Goal: Task Accomplishment & Management: Manage account settings

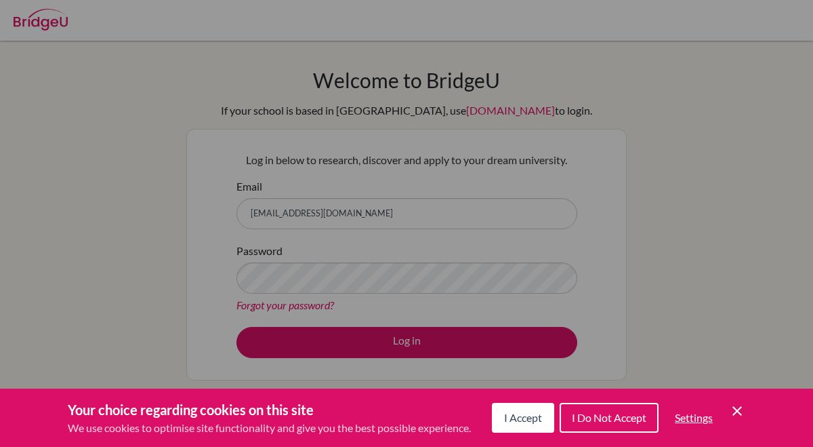
click at [739, 408] on icon "Save and close" at bounding box center [737, 410] width 9 height 9
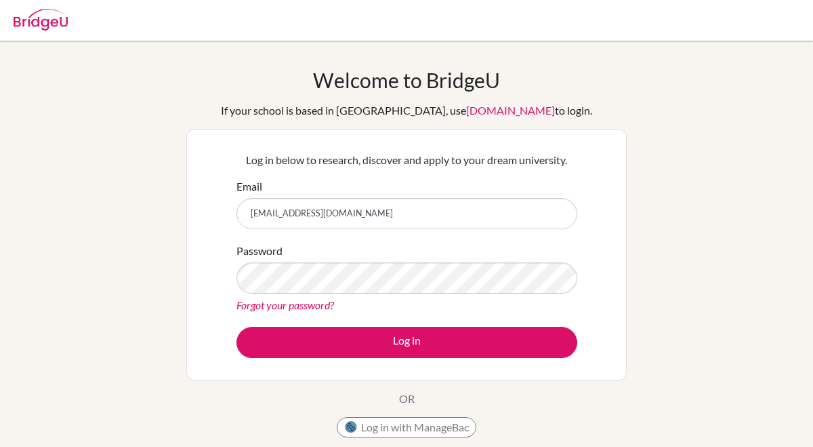
click at [315, 300] on link "Forgot your password?" at bounding box center [285, 304] width 98 height 13
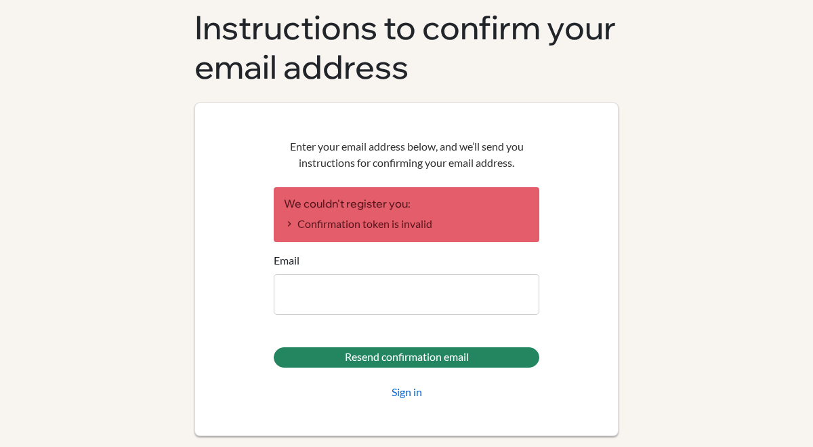
scroll to position [81, 0]
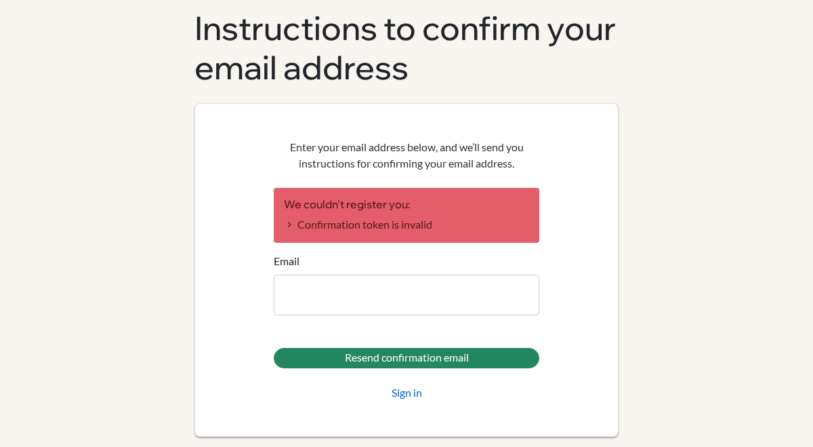
click at [398, 303] on input "Email" at bounding box center [407, 294] width 266 height 41
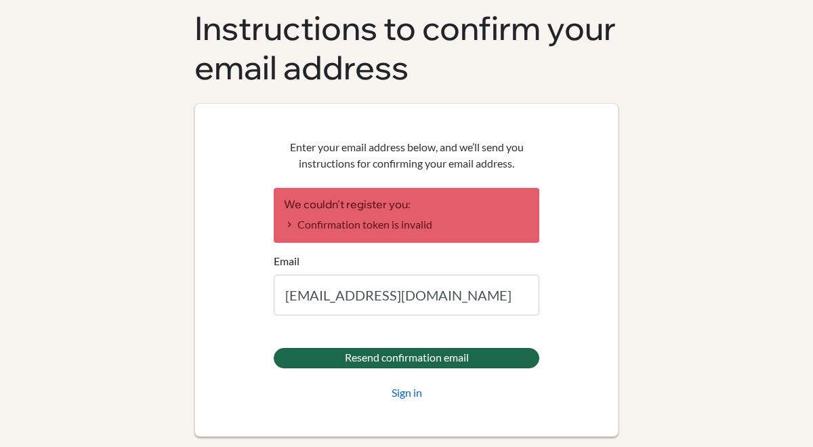
type input "julialima1805@gmail.com"
click at [416, 356] on input "Resend confirmation email" at bounding box center [407, 358] width 266 height 20
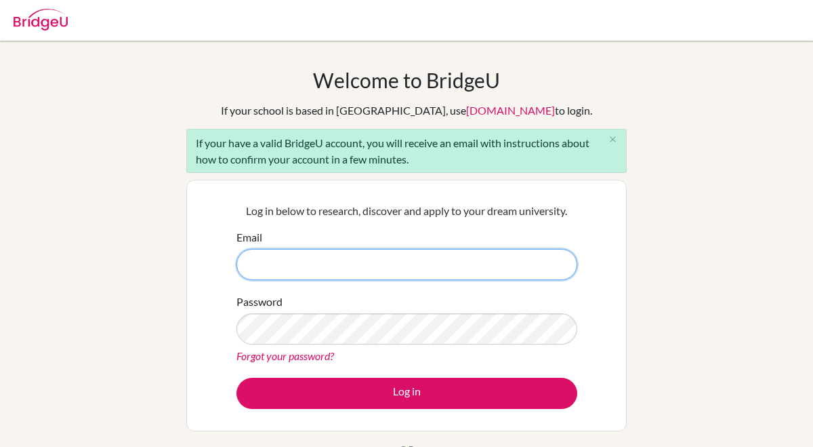
click at [315, 260] on input "Email" at bounding box center [406, 264] width 341 height 31
type input "[EMAIL_ADDRESS][DOMAIN_NAME]"
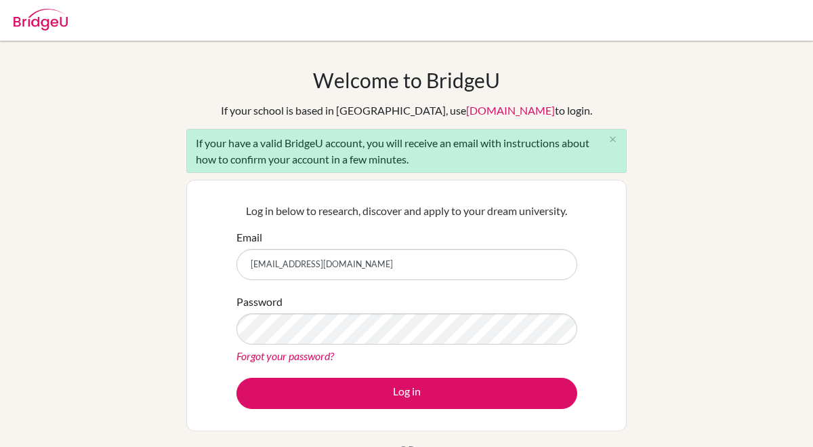
click at [293, 361] on link "Forgot your password?" at bounding box center [285, 355] width 98 height 13
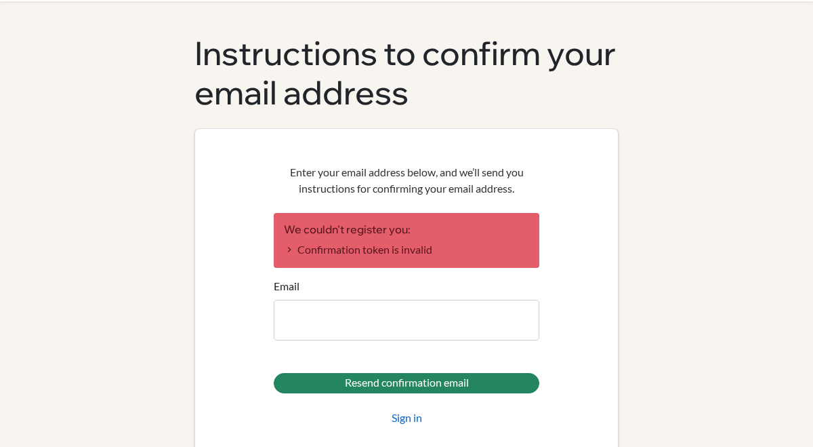
scroll to position [57, 0]
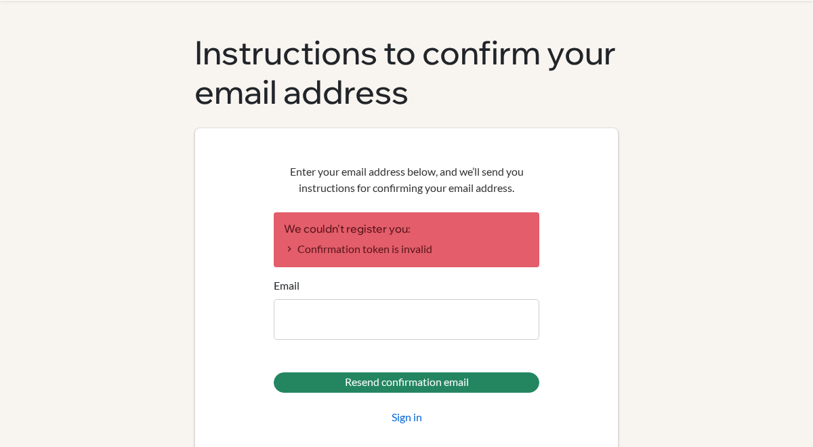
click at [405, 323] on input "Email" at bounding box center [407, 319] width 266 height 41
type input "[EMAIL_ADDRESS][DOMAIN_NAME]"
click at [421, 417] on link "Sign in" at bounding box center [407, 417] width 30 height 16
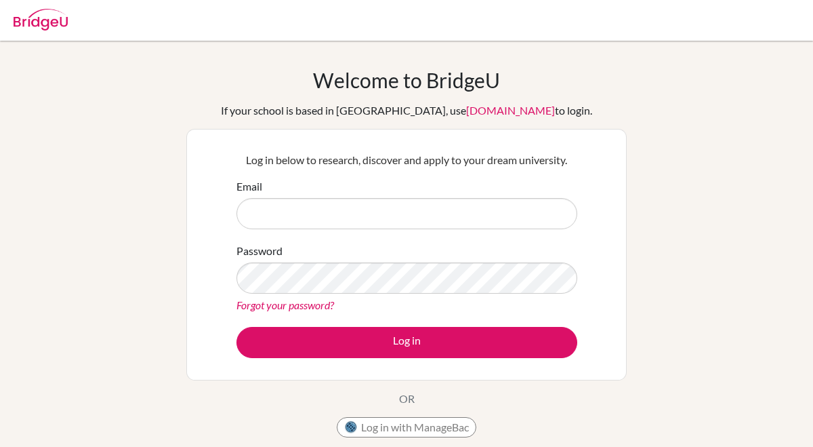
drag, startPoint x: 332, startPoint y: 209, endPoint x: 359, endPoint y: 246, distance: 45.5
click at [359, 246] on form "Email Password Forgot your password? Log in" at bounding box center [406, 268] width 341 height 180
type input "[EMAIL_ADDRESS][DOMAIN_NAME]"
click at [297, 310] on link "Forgot your password?" at bounding box center [285, 304] width 98 height 13
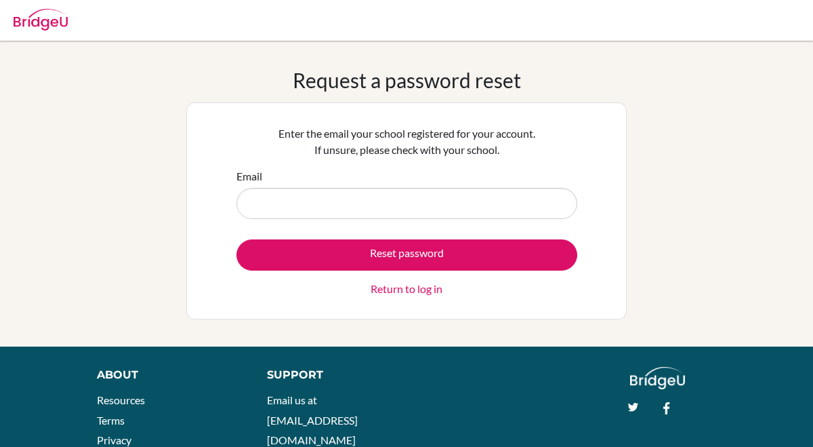
click at [399, 287] on link "Return to log in" at bounding box center [407, 289] width 72 height 16
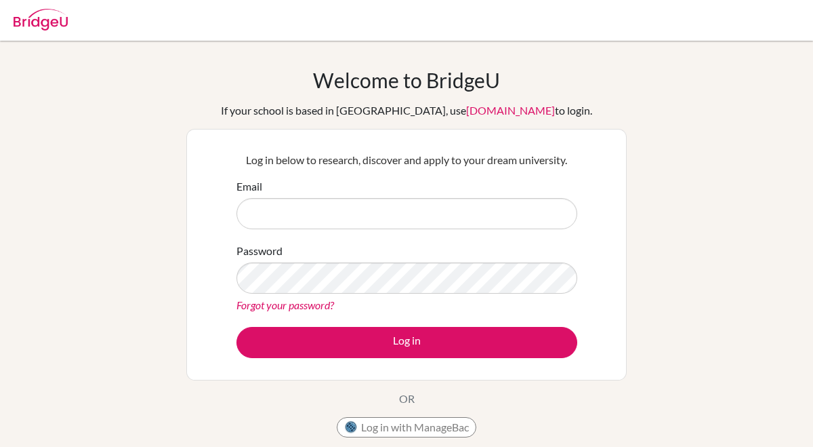
click at [339, 222] on input "Email" at bounding box center [406, 213] width 341 height 31
type input "julialima1805@gmail.com"
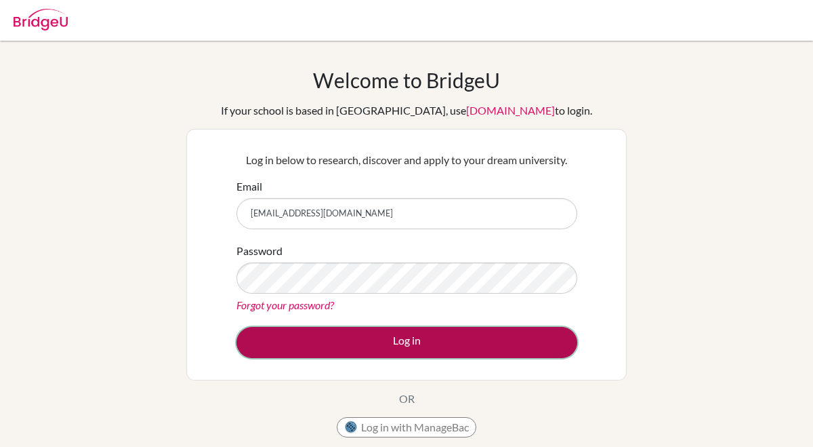
click at [413, 347] on button "Log in" at bounding box center [406, 342] width 341 height 31
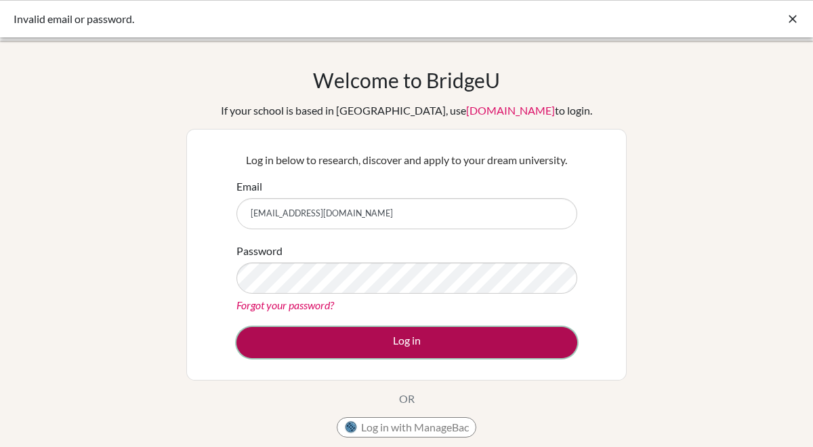
click at [388, 331] on button "Log in" at bounding box center [406, 342] width 341 height 31
click at [428, 348] on button "Log in" at bounding box center [406, 342] width 341 height 31
click at [340, 327] on button "Log in" at bounding box center [406, 342] width 341 height 31
